Goal: Check status

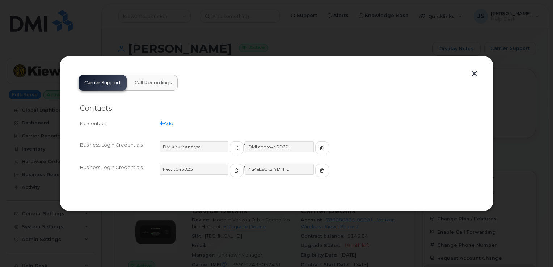
click at [474, 70] on button "button" at bounding box center [474, 74] width 11 height 10
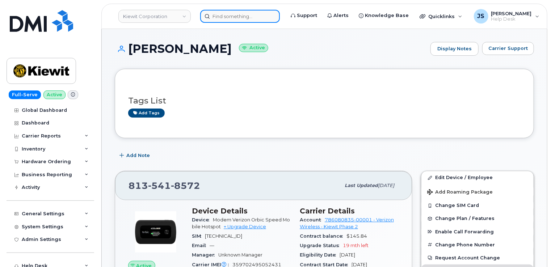
click at [248, 15] on input at bounding box center [240, 16] width 80 height 13
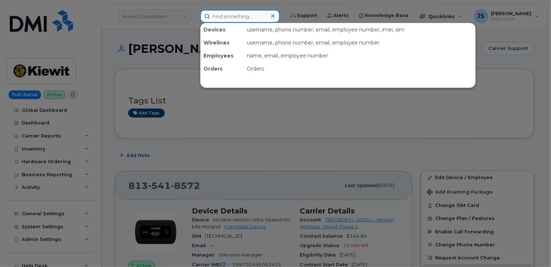
paste input "299938"
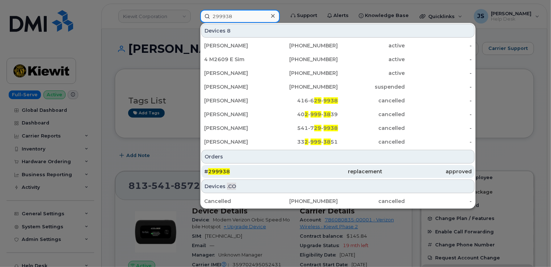
type input "299938"
click at [252, 172] on div "# 299938" at bounding box center [248, 171] width 89 height 7
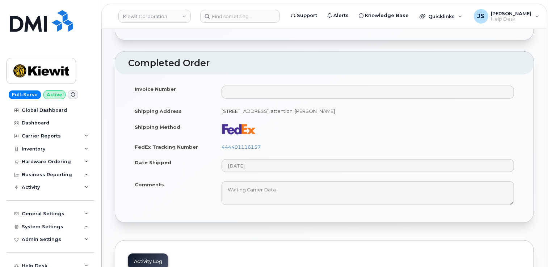
scroll to position [362, 0]
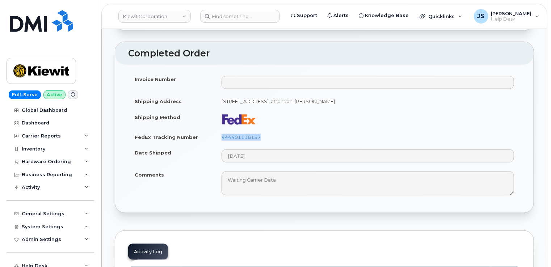
drag, startPoint x: 262, startPoint y: 129, endPoint x: 222, endPoint y: 133, distance: 40.4
click at [222, 133] on td "444401116157" at bounding box center [367, 137] width 305 height 16
drag, startPoint x: 222, startPoint y: 133, endPoint x: 229, endPoint y: 132, distance: 7.3
copy link "444401116157"
